Goal: Use online tool/utility: Utilize a website feature to perform a specific function

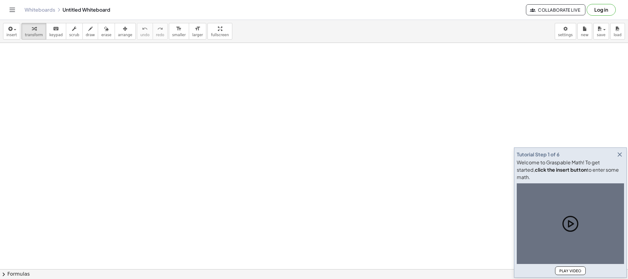
click at [86, 35] on span "draw" at bounding box center [90, 35] width 9 height 4
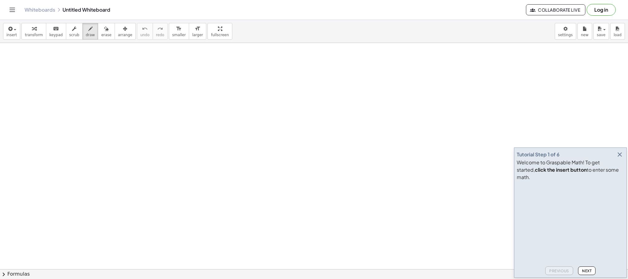
click at [618, 158] on icon "button" at bounding box center [619, 154] width 7 height 7
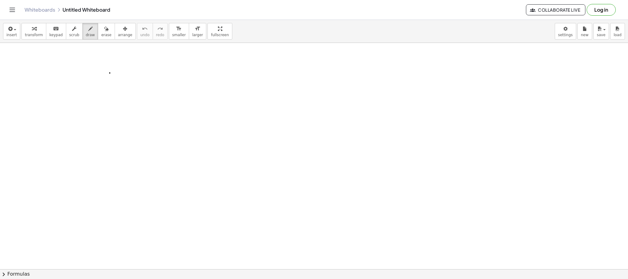
click at [110, 74] on div at bounding box center [314, 269] width 628 height 452
drag, startPoint x: 98, startPoint y: 33, endPoint x: 116, endPoint y: 45, distance: 22.1
click at [101, 33] on span "erase" at bounding box center [106, 35] width 10 height 4
drag, startPoint x: 113, startPoint y: 78, endPoint x: 108, endPoint y: 71, distance: 9.2
click at [108, 71] on div at bounding box center [314, 269] width 628 height 452
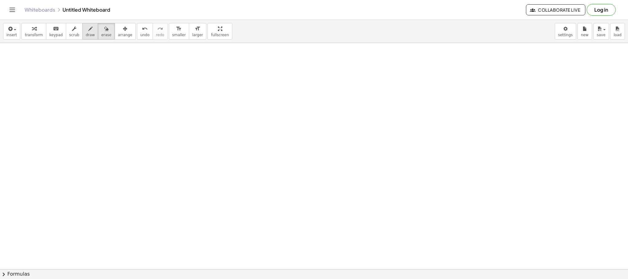
click at [82, 24] on button "draw" at bounding box center [90, 31] width 16 height 17
drag, startPoint x: 17, startPoint y: 186, endPoint x: 131, endPoint y: 199, distance: 114.5
click at [130, 199] on div at bounding box center [314, 269] width 628 height 452
drag, startPoint x: 9, startPoint y: 216, endPoint x: 248, endPoint y: 222, distance: 239.2
click at [248, 222] on div at bounding box center [314, 269] width 628 height 452
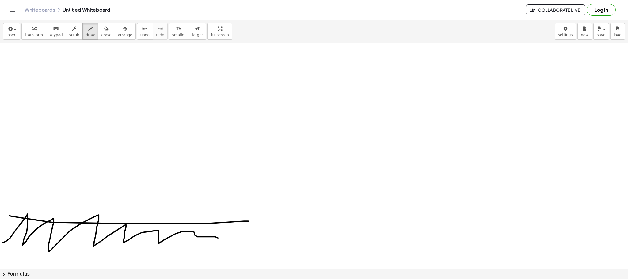
drag, startPoint x: 24, startPoint y: 220, endPoint x: 82, endPoint y: 215, distance: 58.5
click at [216, 245] on div at bounding box center [314, 269] width 628 height 452
drag, startPoint x: 78, startPoint y: 212, endPoint x: 90, endPoint y: 225, distance: 17.4
click at [90, 225] on div at bounding box center [314, 269] width 628 height 452
drag, startPoint x: 104, startPoint y: 205, endPoint x: 98, endPoint y: 228, distance: 23.6
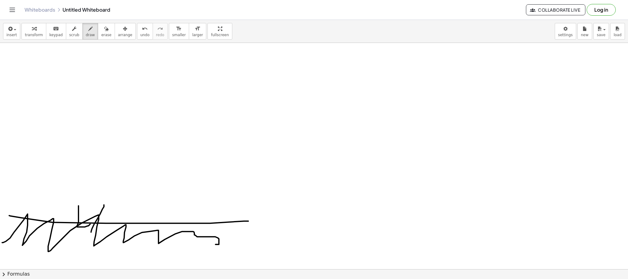
click at [99, 232] on div at bounding box center [314, 269] width 628 height 452
drag, startPoint x: 68, startPoint y: 201, endPoint x: 95, endPoint y: 203, distance: 27.0
click at [95, 203] on div at bounding box center [314, 269] width 628 height 452
drag, startPoint x: 63, startPoint y: 200, endPoint x: 70, endPoint y: 195, distance: 7.9
click at [66, 200] on div at bounding box center [314, 269] width 628 height 452
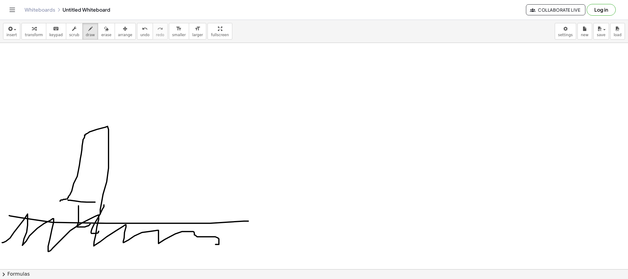
drag, startPoint x: 70, startPoint y: 195, endPoint x: 101, endPoint y: 208, distance: 33.3
click at [99, 224] on div at bounding box center [314, 269] width 628 height 452
drag, startPoint x: 100, startPoint y: 117, endPoint x: 89, endPoint y: 132, distance: 18.5
click at [94, 115] on div at bounding box center [314, 269] width 628 height 452
drag, startPoint x: 88, startPoint y: 127, endPoint x: 59, endPoint y: 167, distance: 48.8
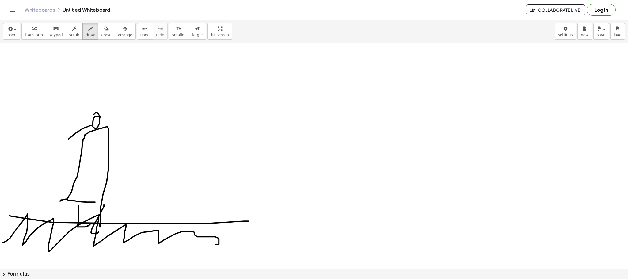
click at [55, 173] on div at bounding box center [314, 269] width 628 height 452
drag, startPoint x: 95, startPoint y: 157, endPoint x: 109, endPoint y: 153, distance: 14.3
click at [100, 147] on div at bounding box center [314, 269] width 628 height 452
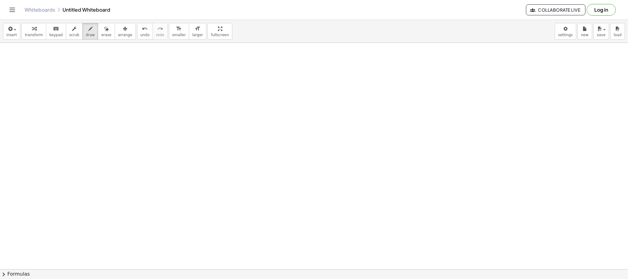
scroll to position [226, 0]
drag, startPoint x: 77, startPoint y: 202, endPoint x: 84, endPoint y: 205, distance: 7.1
click at [84, 205] on div at bounding box center [314, 156] width 628 height 678
drag, startPoint x: 49, startPoint y: 222, endPoint x: 113, endPoint y: 223, distance: 63.8
click at [113, 223] on div at bounding box center [314, 156] width 628 height 678
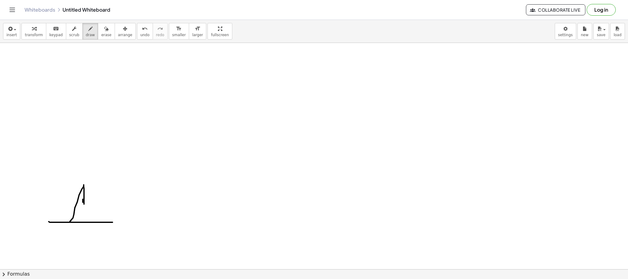
drag, startPoint x: 83, startPoint y: 203, endPoint x: 83, endPoint y: 218, distance: 15.3
click at [83, 218] on div at bounding box center [314, 156] width 628 height 678
drag, startPoint x: 82, startPoint y: 185, endPoint x: 85, endPoint y: 153, distance: 32.0
click at [85, 153] on div at bounding box center [314, 156] width 628 height 678
drag, startPoint x: 68, startPoint y: 178, endPoint x: 79, endPoint y: 168, distance: 14.8
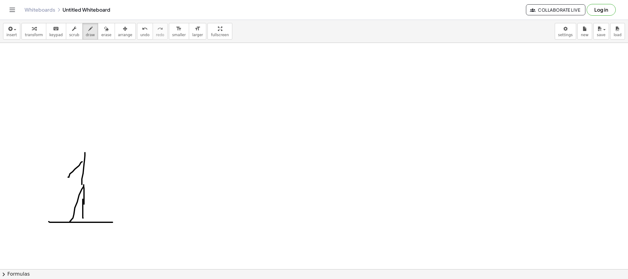
click at [68, 177] on div at bounding box center [314, 156] width 628 height 678
drag, startPoint x: 83, startPoint y: 173, endPoint x: 85, endPoint y: 178, distance: 4.6
click at [85, 179] on div at bounding box center [314, 156] width 628 height 678
drag, startPoint x: 81, startPoint y: 146, endPoint x: 81, endPoint y: 143, distance: 3.7
click at [81, 142] on div at bounding box center [314, 156] width 628 height 678
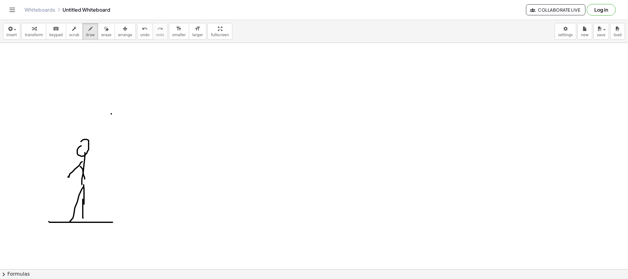
drag, startPoint x: 111, startPoint y: 114, endPoint x: 110, endPoint y: 119, distance: 4.6
click at [110, 120] on div at bounding box center [314, 156] width 628 height 678
drag, startPoint x: 112, startPoint y: 109, endPoint x: 122, endPoint y: 104, distance: 11.8
click at [112, 109] on div at bounding box center [314, 156] width 628 height 678
drag, startPoint x: 124, startPoint y: 99, endPoint x: 124, endPoint y: 123, distance: 23.9
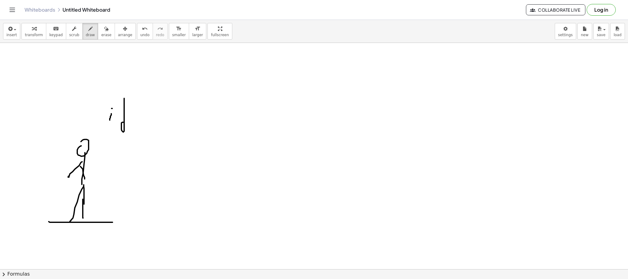
click at [124, 123] on div at bounding box center [314, 156] width 628 height 678
click at [131, 124] on div at bounding box center [314, 156] width 628 height 678
drag, startPoint x: 133, startPoint y: 123, endPoint x: 133, endPoint y: 134, distance: 11.0
click at [132, 135] on div at bounding box center [314, 156] width 628 height 678
drag, startPoint x: 143, startPoint y: 122, endPoint x: 153, endPoint y: 137, distance: 17.9
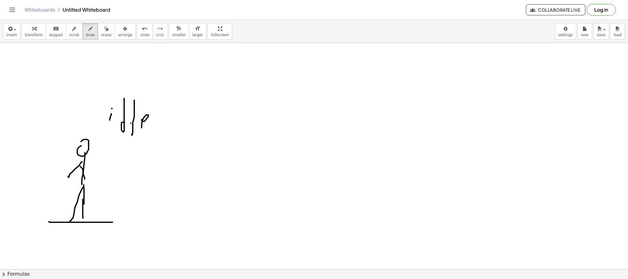
click at [152, 137] on div at bounding box center [314, 156] width 628 height 678
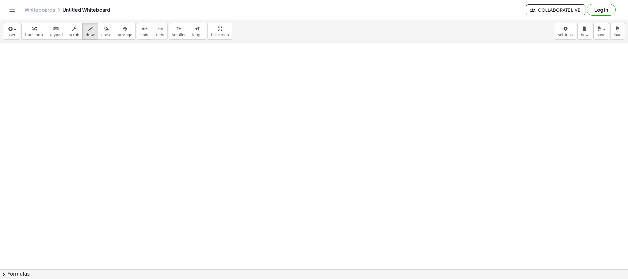
scroll to position [452, 0]
click at [224, 136] on div at bounding box center [314, 42] width 628 height 903
click at [228, 116] on div at bounding box center [314, 42] width 628 height 903
drag, startPoint x: 241, startPoint y: 114, endPoint x: 241, endPoint y: 136, distance: 21.2
click at [240, 136] on div at bounding box center [314, 42] width 628 height 903
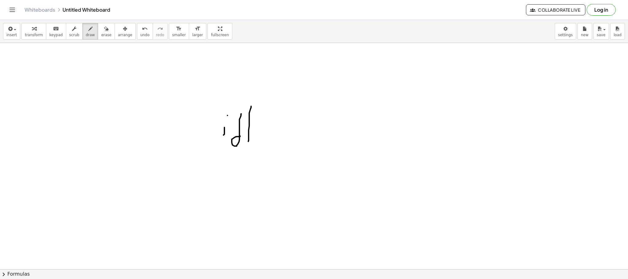
drag, startPoint x: 251, startPoint y: 108, endPoint x: 248, endPoint y: 142, distance: 34.1
click at [248, 142] on div at bounding box center [314, 42] width 628 height 903
drag, startPoint x: 250, startPoint y: 139, endPoint x: 255, endPoint y: 143, distance: 6.1
click at [255, 143] on div at bounding box center [314, 42] width 628 height 903
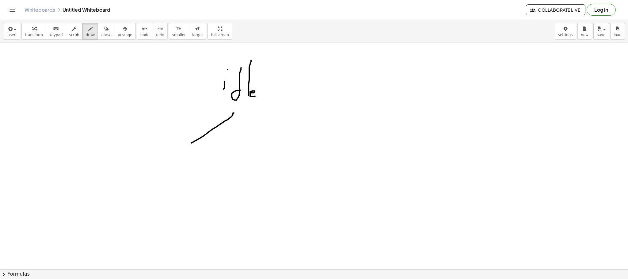
drag, startPoint x: 234, startPoint y: 113, endPoint x: 184, endPoint y: 148, distance: 60.7
drag, startPoint x: 255, startPoint y: 116, endPoint x: 281, endPoint y: 144, distance: 38.0
drag
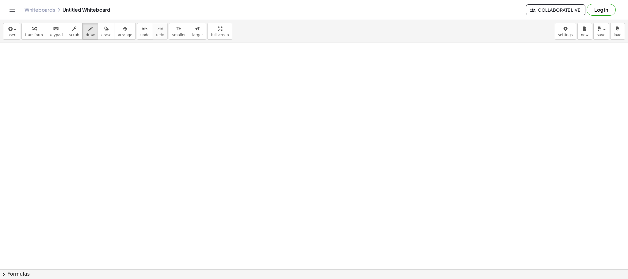
scroll to position [677, 0]
drag, startPoint x: 53, startPoint y: 97, endPoint x: 52, endPoint y: 102, distance: 5.9
drag, startPoint x: 60, startPoint y: 113, endPoint x: 62, endPoint y: 93, distance: 20.7
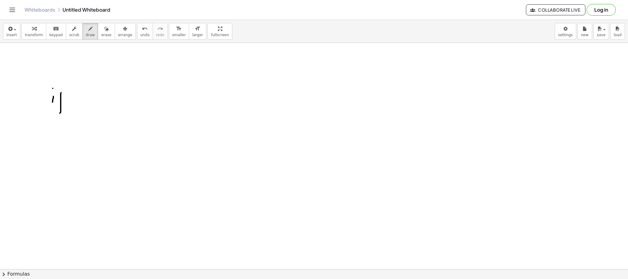
drag, startPoint x: 80, startPoint y: 87, endPoint x: 80, endPoint y: 98, distance: 10.4
drag, startPoint x: 79, startPoint y: 108, endPoint x: 90, endPoint y: 98, distance: 15.2
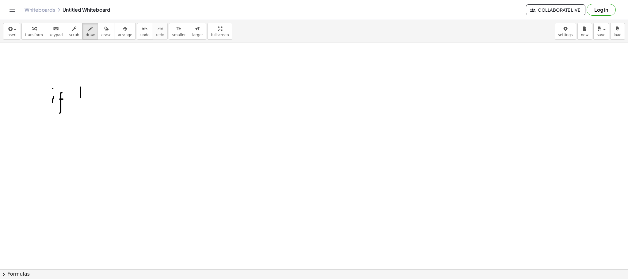
drag, startPoint x: 90, startPoint y: 95, endPoint x: 97, endPoint y: 103, distance: 10.5
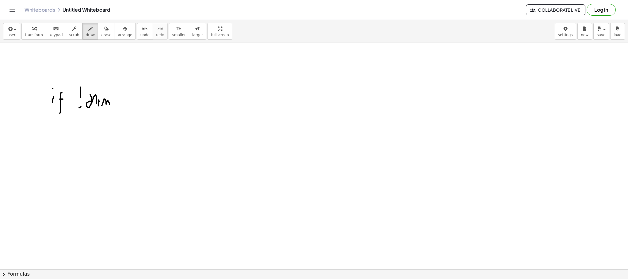
drag, startPoint x: 101, startPoint y: 106, endPoint x: 115, endPoint y: 95, distance: 17.7
drag, startPoint x: 115, startPoint y: 95, endPoint x: 121, endPoint y: 100, distance: 7.4
drag, startPoint x: 122, startPoint y: 94, endPoint x: 121, endPoint y: 110, distance: 15.7
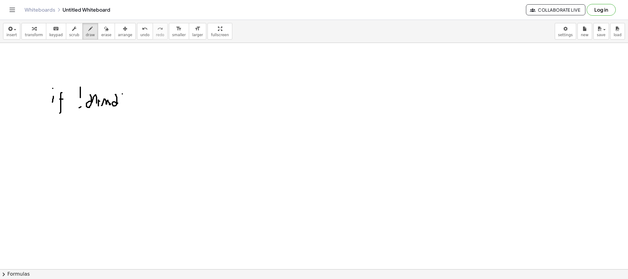
drag, startPoint x: 123, startPoint y: 105, endPoint x: 125, endPoint y: 99, distance: 5.8
drag, startPoint x: 125, startPoint y: 98, endPoint x: 129, endPoint y: 94, distance: 5.7
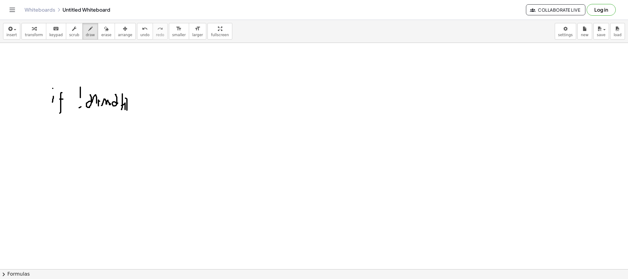
drag, startPoint x: 134, startPoint y: 108, endPoint x: 140, endPoint y: 116, distance: 10.2
drag, startPoint x: 113, startPoint y: 139, endPoint x: 113, endPoint y: 143, distance: 4.3
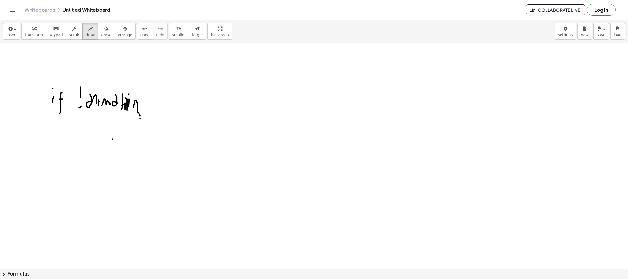
drag, startPoint x: 113, startPoint y: 134, endPoint x: 118, endPoint y: 135, distance: 4.8
drag, startPoint x: 127, startPoint y: 126, endPoint x: 130, endPoint y: 144, distance: 17.6
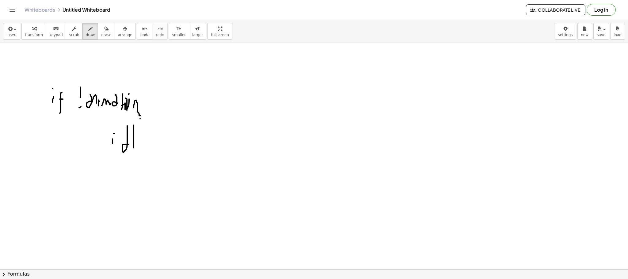
drag, startPoint x: 133, startPoint y: 148, endPoint x: 136, endPoint y: 142, distance: 6.9
drag, startPoint x: 136, startPoint y: 142, endPoint x: 143, endPoint y: 147, distance: 8.5
